Goal: Task Accomplishment & Management: Use online tool/utility

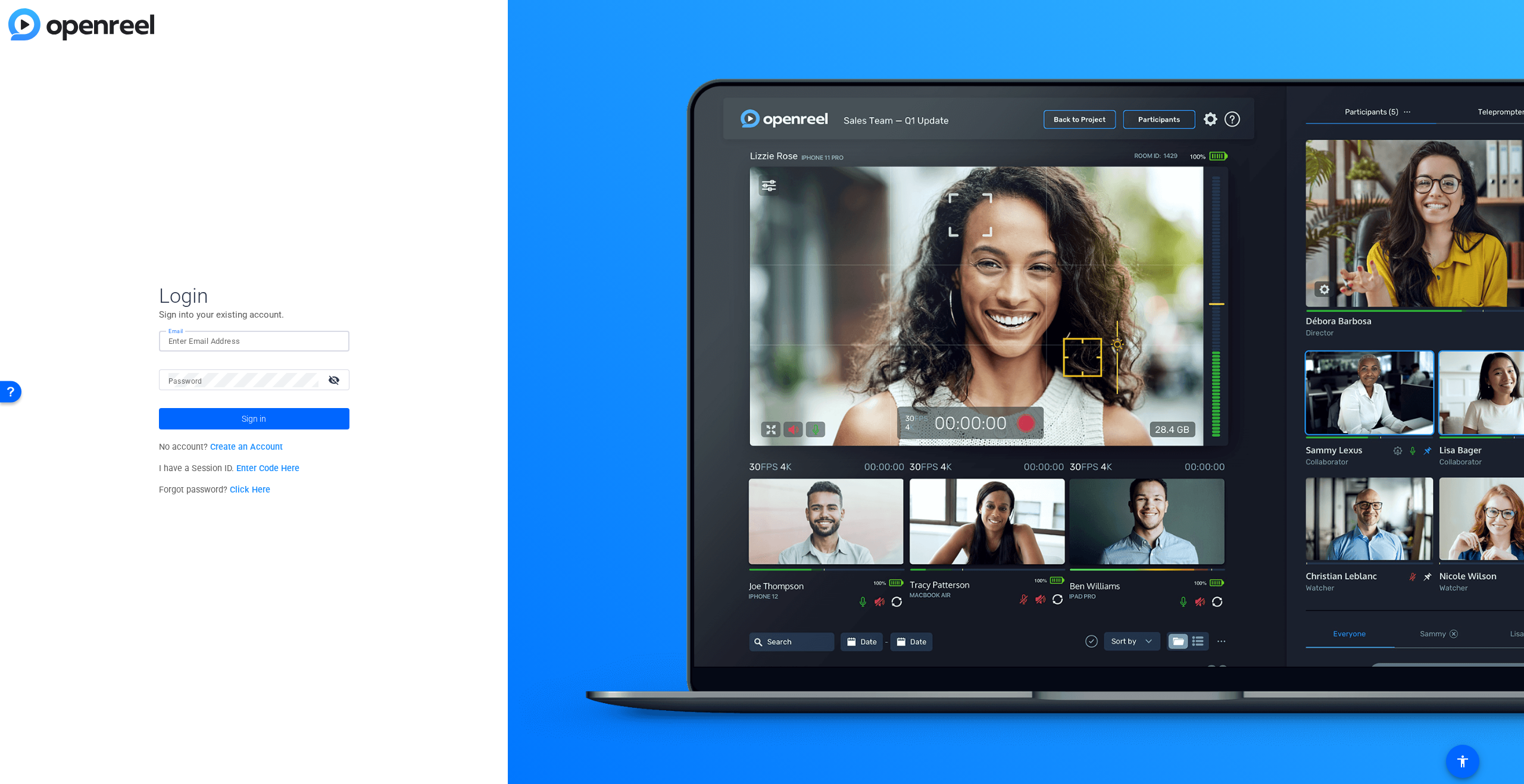
click at [202, 342] on input "Email" at bounding box center [254, 341] width 171 height 14
type input "[PERSON_NAME][EMAIL_ADDRESS][DOMAIN_NAME]"
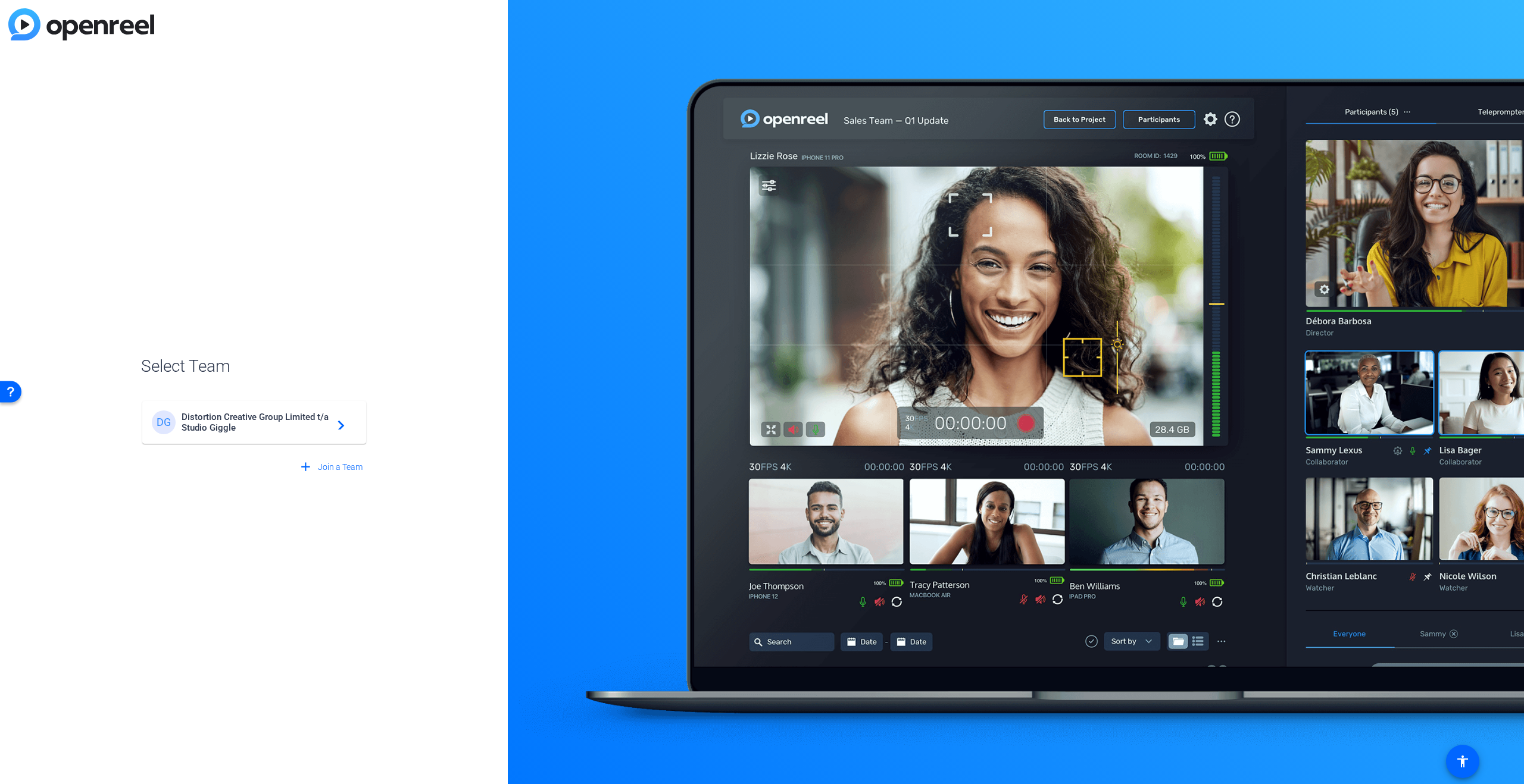
click at [311, 421] on span "Distortion Creative Group Limited t/a Studio Giggle" at bounding box center [256, 422] width 149 height 22
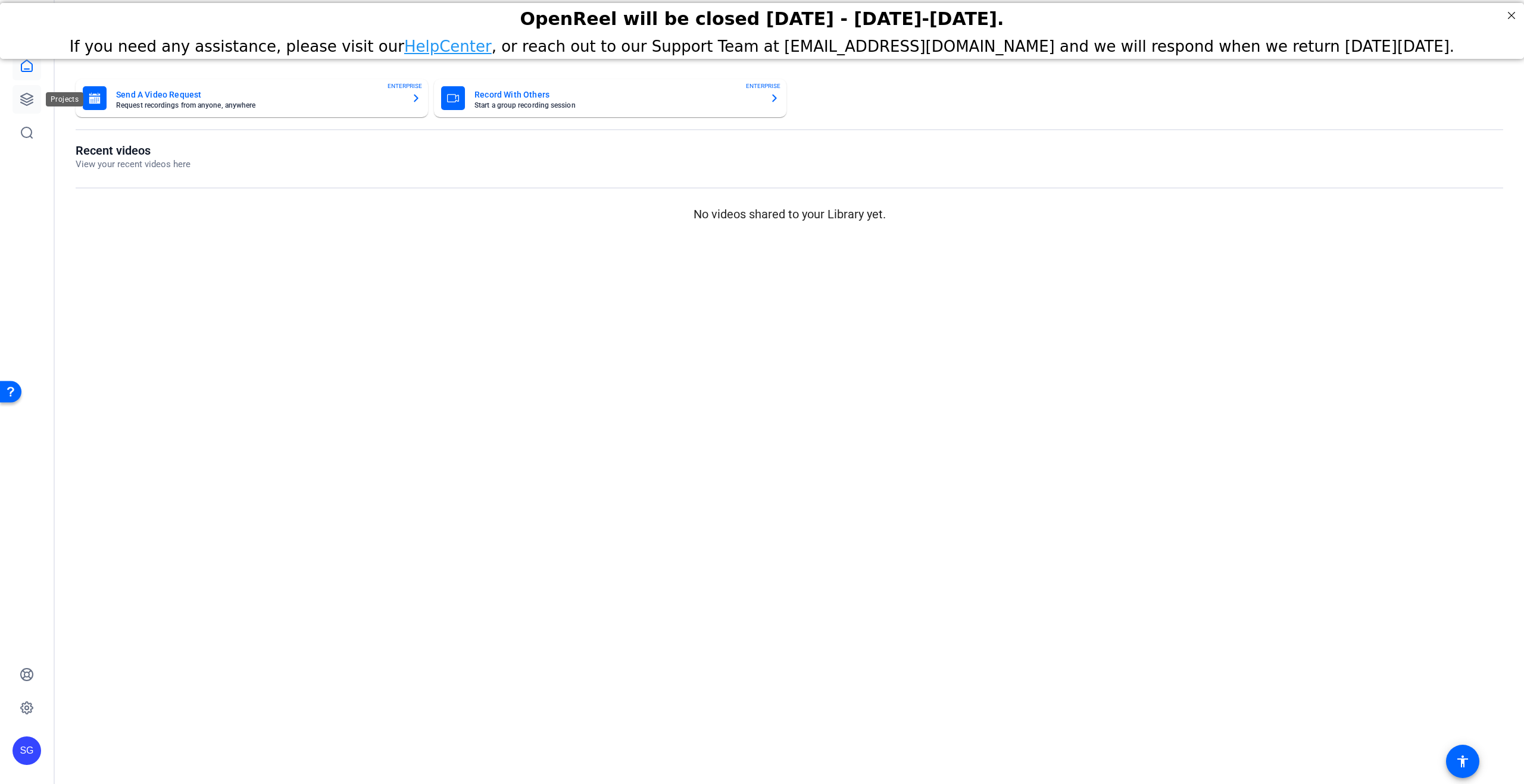
drag, startPoint x: 17, startPoint y: 97, endPoint x: 25, endPoint y: 104, distance: 10.6
click at [17, 97] on link at bounding box center [26, 99] width 28 height 28
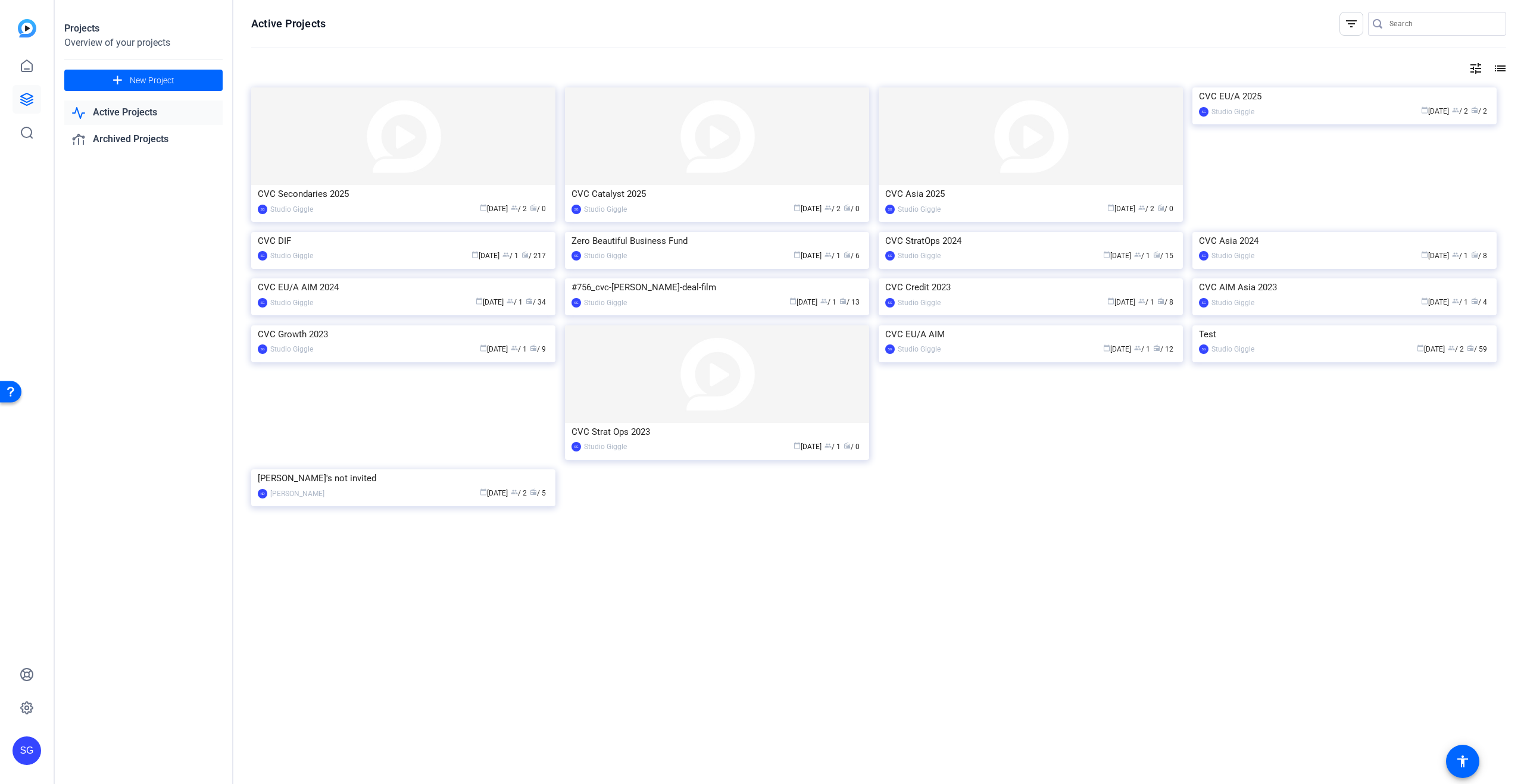
click at [1273, 87] on img at bounding box center [1345, 87] width 304 height 0
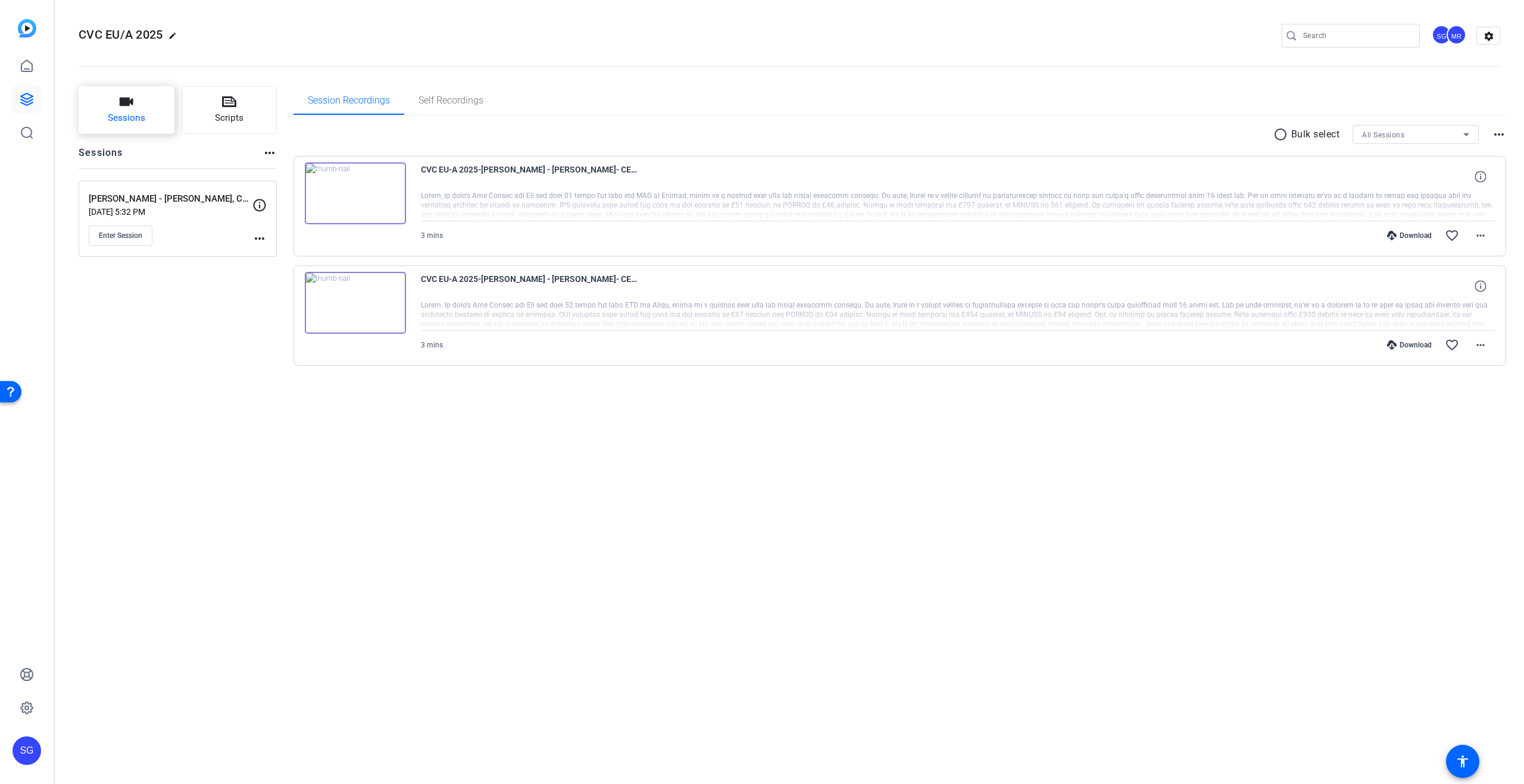
click at [141, 108] on button "Sessions" at bounding box center [127, 110] width 96 height 47
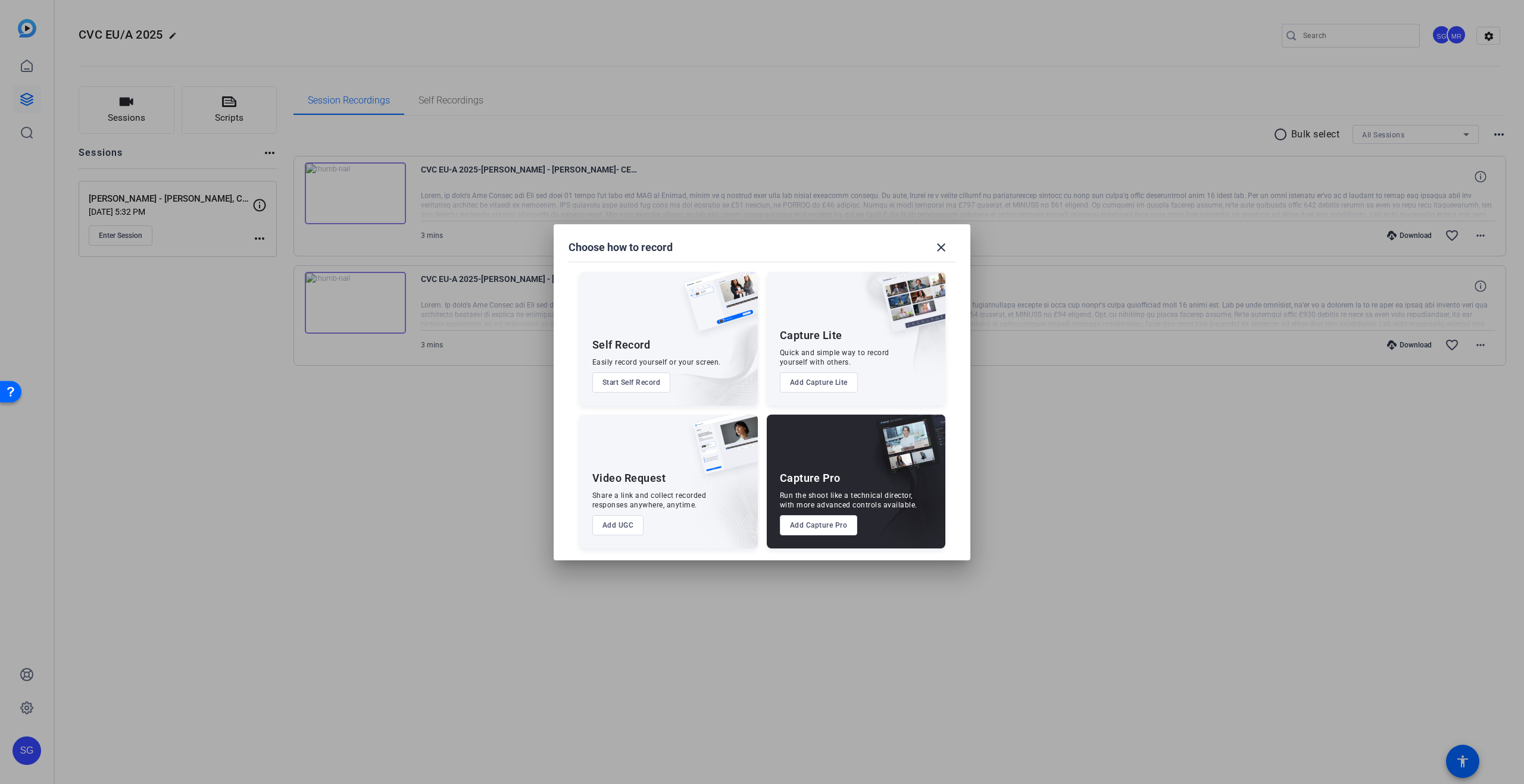
click at [834, 520] on button "Add Capture Pro" at bounding box center [818, 525] width 78 height 20
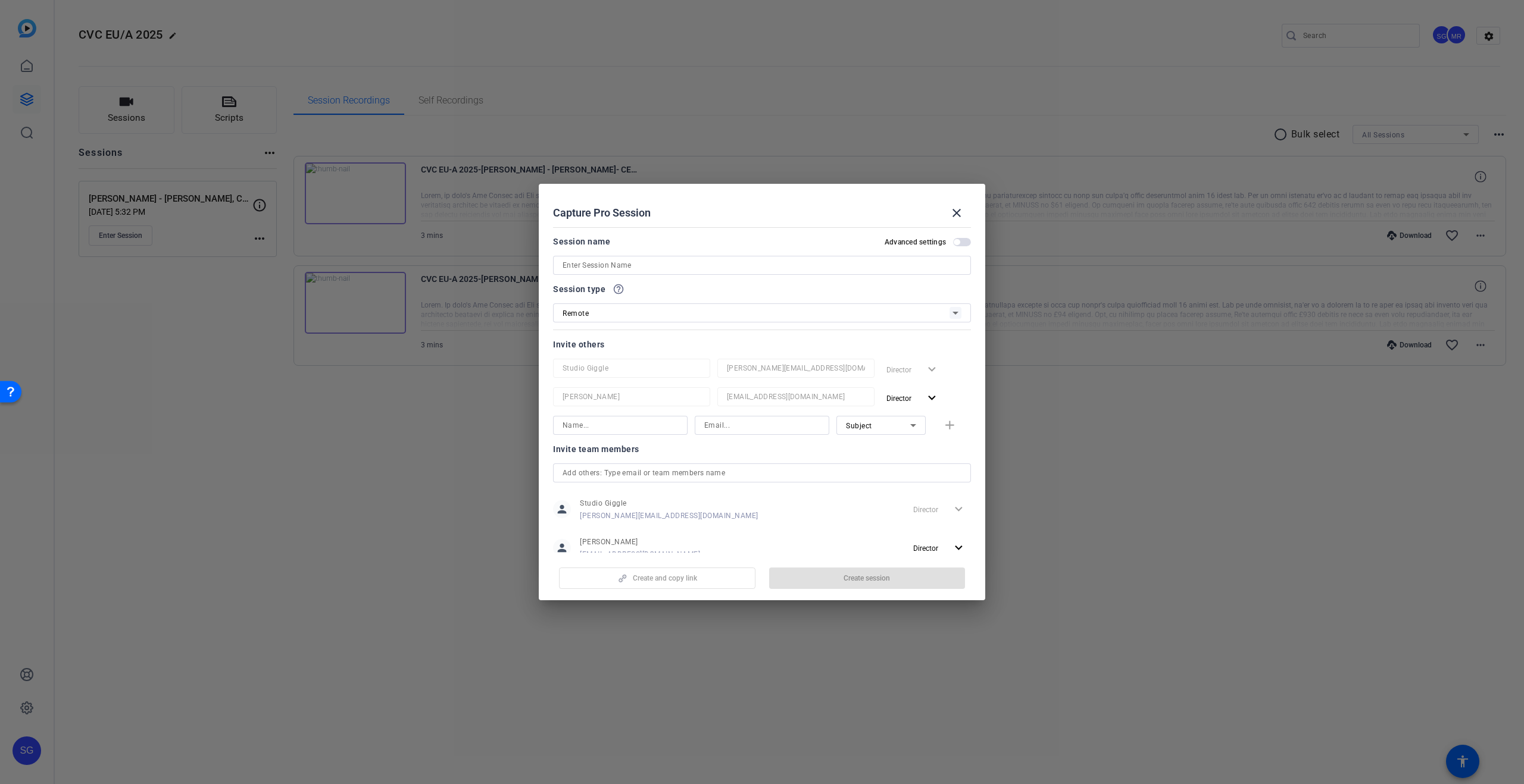
click at [654, 265] on input at bounding box center [762, 265] width 399 height 14
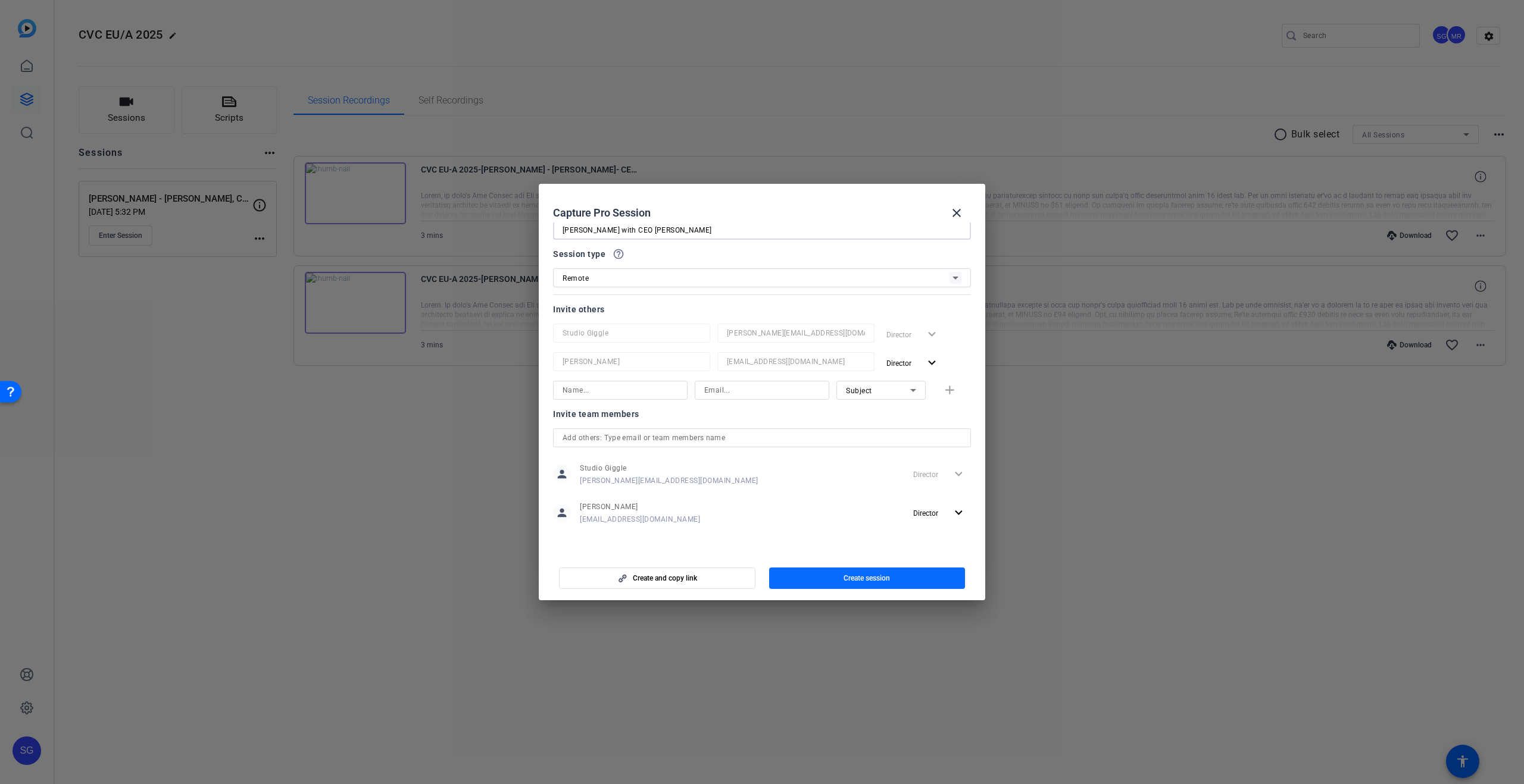
type input "[PERSON_NAME] with CEO [PERSON_NAME]"
click at [913, 576] on span "button" at bounding box center [867, 578] width 197 height 28
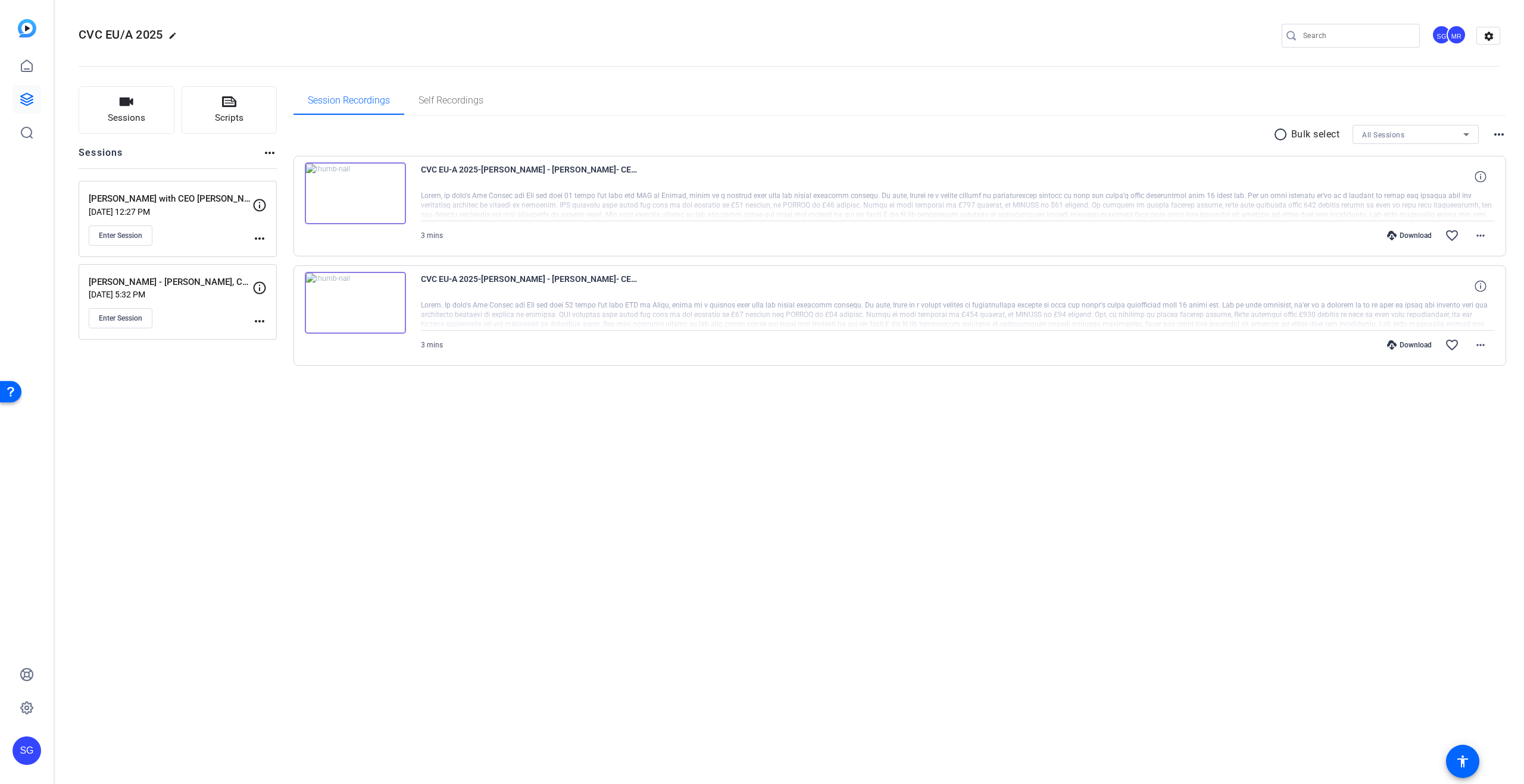
click at [257, 236] on mat-icon "more_horiz" at bounding box center [259, 238] width 14 height 14
click at [300, 256] on span "Edit Session" at bounding box center [289, 256] width 54 height 14
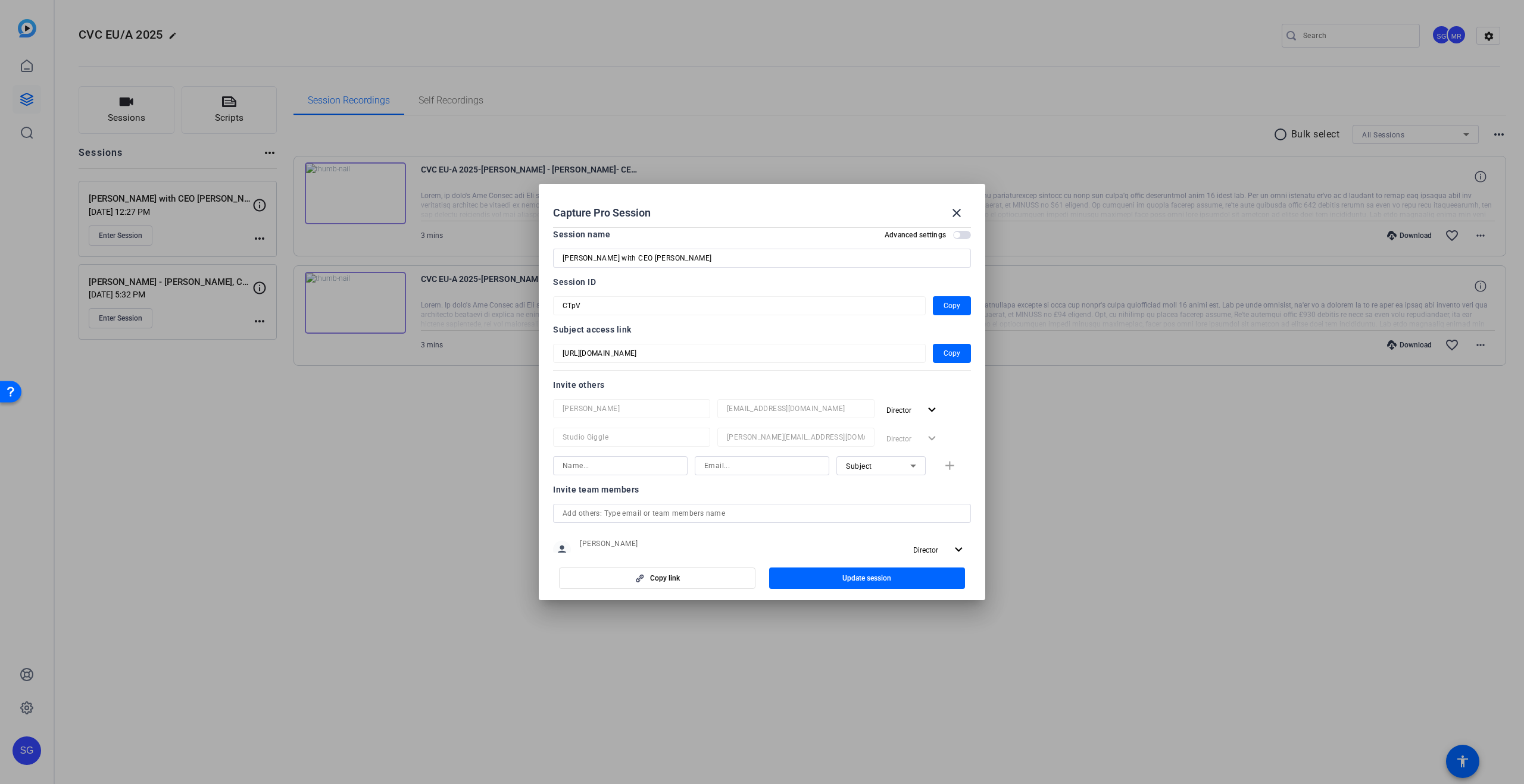
click at [746, 358] on mat-form-field "[URL][DOMAIN_NAME]" at bounding box center [739, 353] width 373 height 19
click at [953, 358] on span "Copy" at bounding box center [951, 356] width 17 height 14
click at [958, 213] on mat-icon "close" at bounding box center [956, 212] width 14 height 14
